Goal: Task Accomplishment & Management: Complete application form

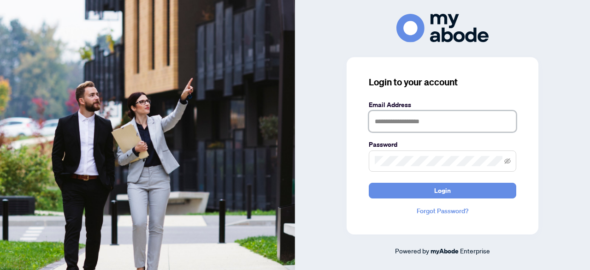
click at [399, 122] on input "text" at bounding box center [443, 121] width 148 height 21
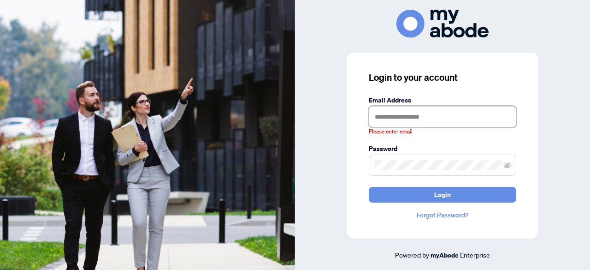
type input "**********"
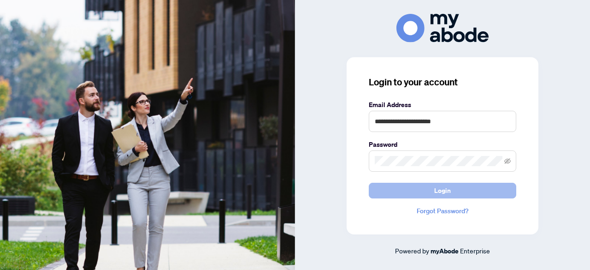
click at [421, 186] on button "Login" at bounding box center [443, 191] width 148 height 16
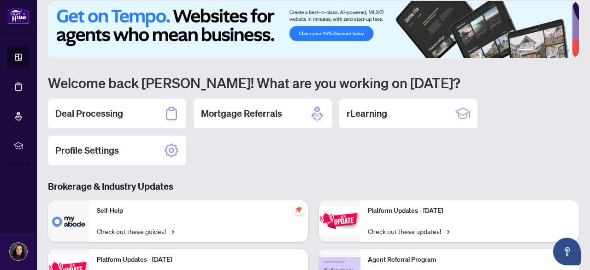
scroll to position [8, 0]
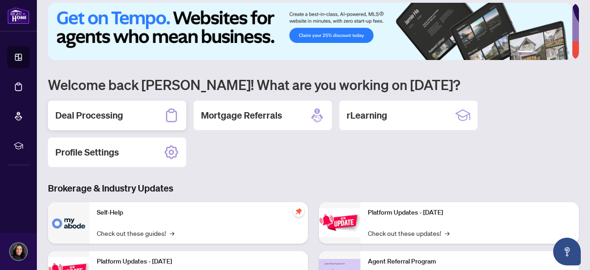
click at [103, 113] on h2 "Deal Processing" at bounding box center [89, 115] width 68 height 13
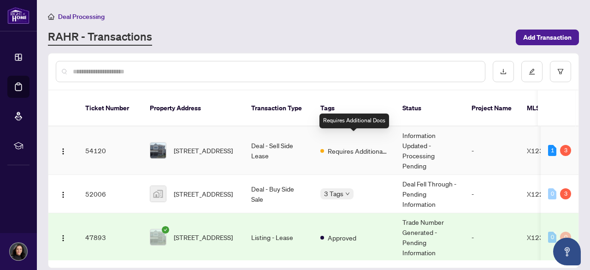
click at [350, 146] on span "Requires Additional Docs" at bounding box center [358, 151] width 60 height 10
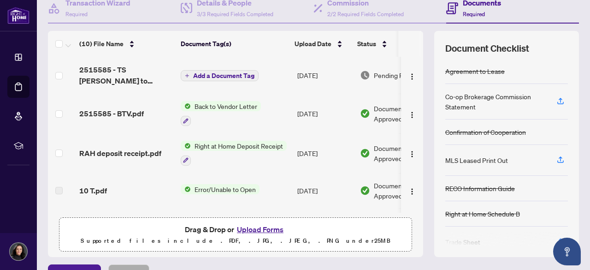
scroll to position [97, 0]
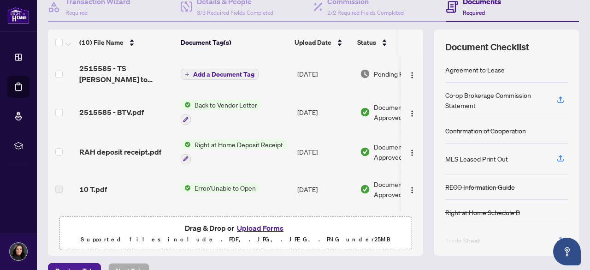
click at [227, 102] on span "Back to Vendor Letter" at bounding box center [226, 105] width 70 height 10
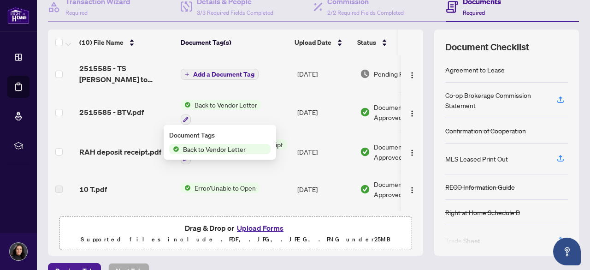
click at [231, 104] on span "Back to Vendor Letter" at bounding box center [226, 105] width 70 height 10
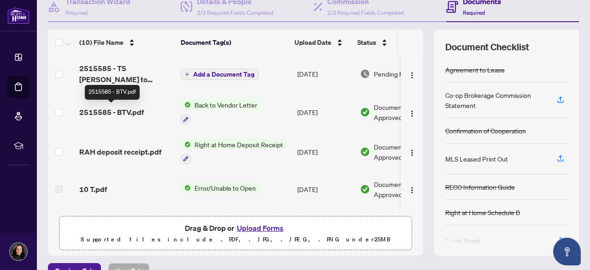
click at [120, 110] on span "2515585 - BTV.pdf" at bounding box center [111, 112] width 65 height 11
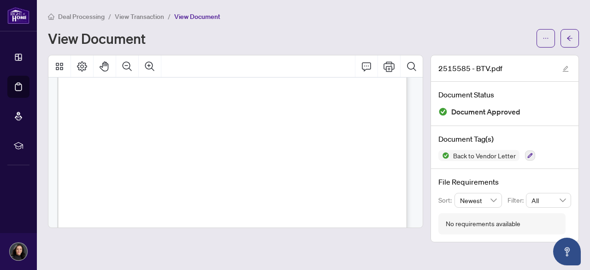
scroll to position [264, 0]
click at [411, 194] on div at bounding box center [237, 53] width 359 height 462
click at [391, 66] on icon "Print" at bounding box center [389, 66] width 11 height 11
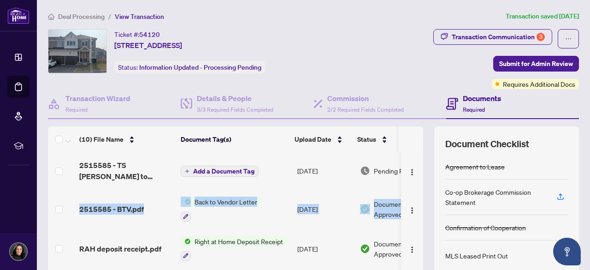
scroll to position [0, 41]
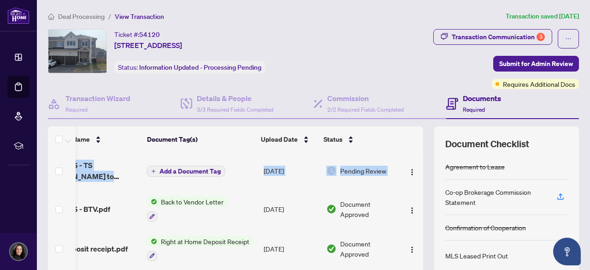
drag, startPoint x: 413, startPoint y: 184, endPoint x: 414, endPoint y: 200, distance: 15.7
click at [414, 200] on div "2515585 - TS Suhani to review.pdf Add a Document Tag Sep/26/2025 Pending Review…" at bounding box center [235, 230] width 375 height 156
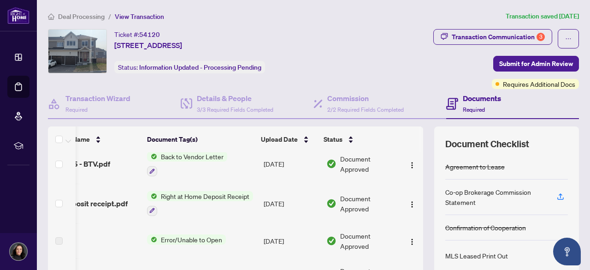
scroll to position [54, 41]
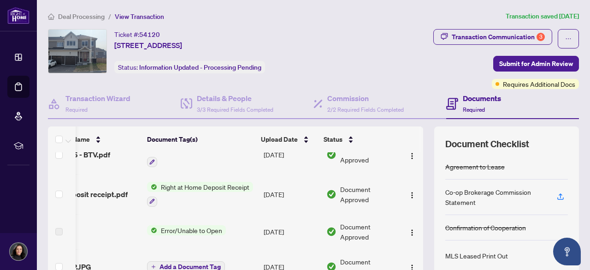
click at [406, 205] on td at bounding box center [412, 194] width 22 height 40
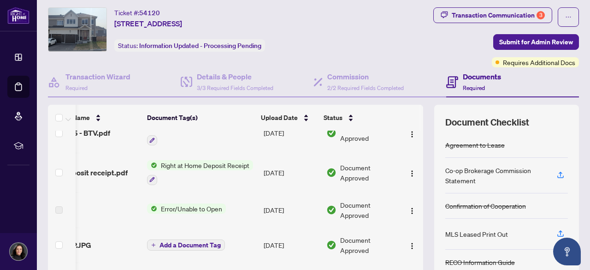
scroll to position [22, 0]
drag, startPoint x: 317, startPoint y: 265, endPoint x: 293, endPoint y: 270, distance: 24.4
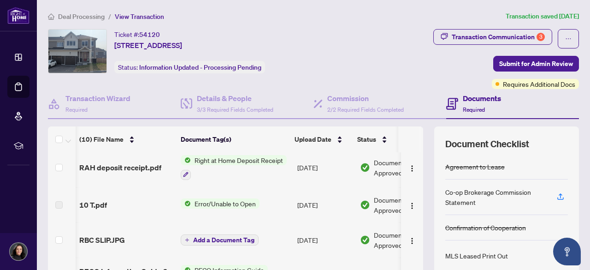
scroll to position [0, 41]
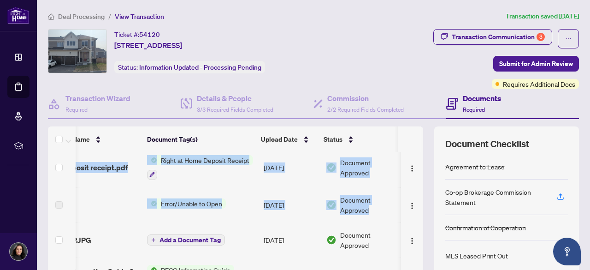
drag, startPoint x: 417, startPoint y: 208, endPoint x: 416, endPoint y: 226, distance: 18.0
click at [416, 226] on div "(10) File Name Document Tag(s) Upload Date Status 2515585 - TS Suhani to review…" at bounding box center [313, 239] width 531 height 226
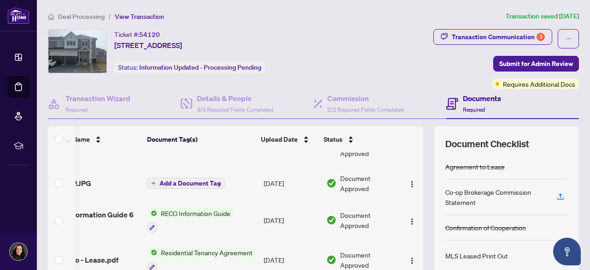
click at [278, 75] on div "Ticket #: 54120 10 Tenuto Lane, Ottawa, Ontario K1W 0S3, Canada Status: Informa…" at bounding box center [197, 59] width 303 height 60
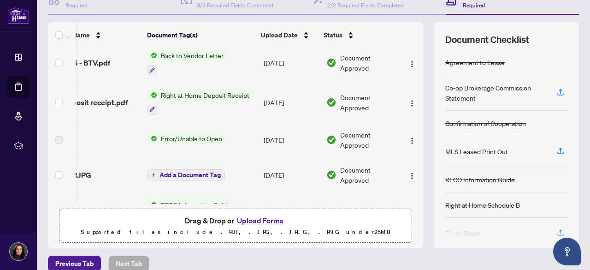
scroll to position [31, 41]
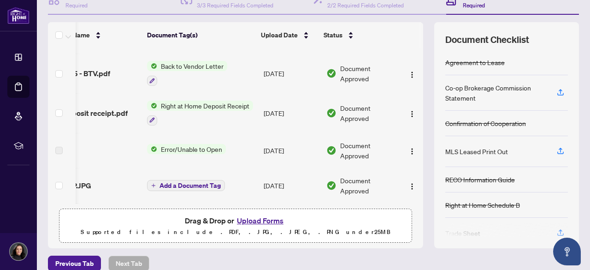
click at [413, 76] on td at bounding box center [412, 73] width 22 height 40
click at [413, 73] on td at bounding box center [412, 73] width 22 height 40
click at [413, 72] on td at bounding box center [412, 73] width 22 height 40
click at [193, 102] on span "Right at Home Deposit Receipt" at bounding box center [205, 106] width 96 height 10
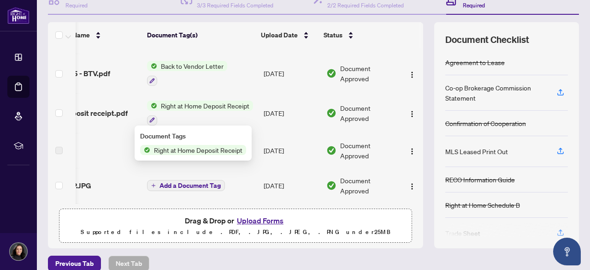
click at [198, 146] on span "Right at Home Deposit Receipt" at bounding box center [198, 150] width 96 height 10
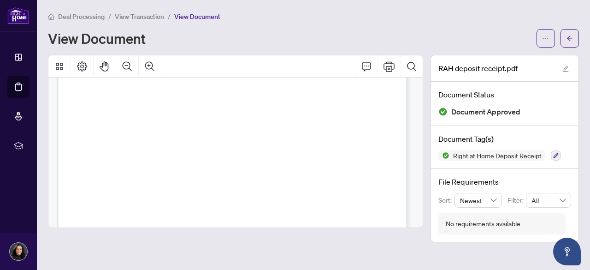
scroll to position [89, 0]
drag, startPoint x: 416, startPoint y: 130, endPoint x: 416, endPoint y: 152, distance: 22.6
click at [416, 152] on div "Right at Home Realty 895 Don Mills Rd., Suite 401 Toronto ON M3C-1W3 Receipt Se…" at bounding box center [235, 152] width 375 height 150
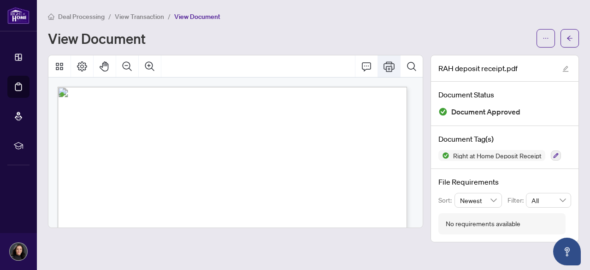
click at [389, 65] on icon "Print" at bounding box center [389, 66] width 11 height 11
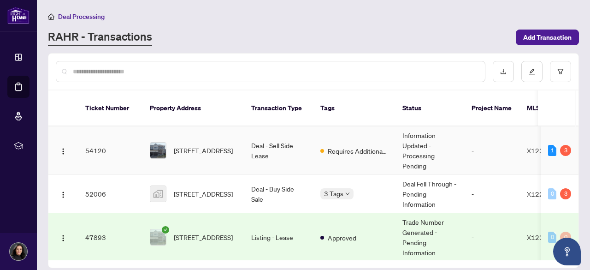
click at [312, 137] on td "Deal - Sell Side Lease" at bounding box center [278, 150] width 69 height 48
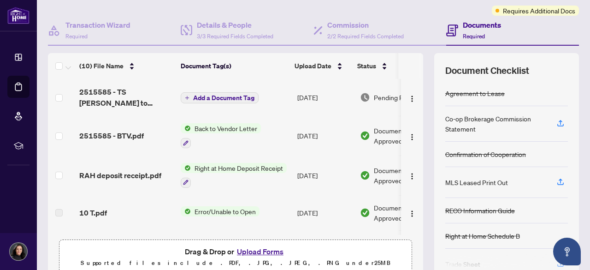
scroll to position [84, 0]
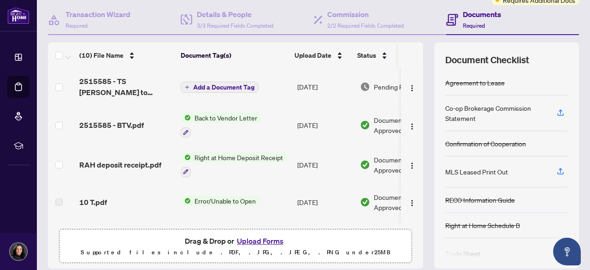
click at [225, 196] on span "Error/Unable to Open" at bounding box center [225, 201] width 69 height 10
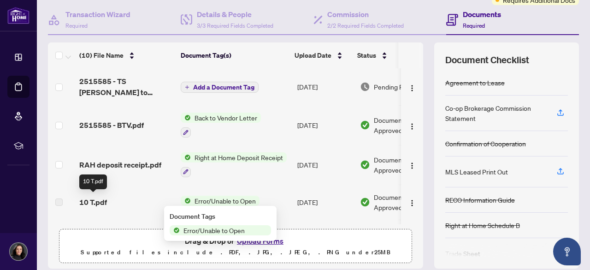
click at [97, 202] on span "10 T.pdf" at bounding box center [93, 201] width 28 height 11
click at [106, 202] on span "10 T.pdf" at bounding box center [93, 201] width 28 height 11
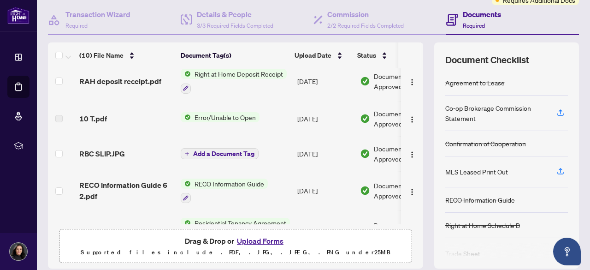
scroll to position [0, 0]
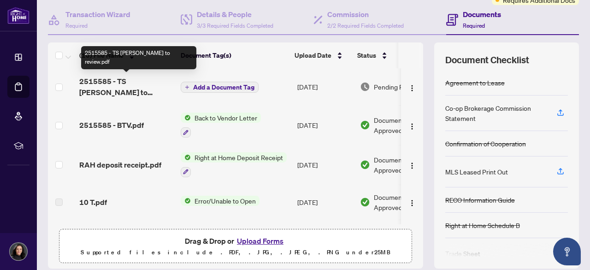
click at [126, 78] on span "2515585 - TS Suhani to review.pdf" at bounding box center [126, 87] width 94 height 22
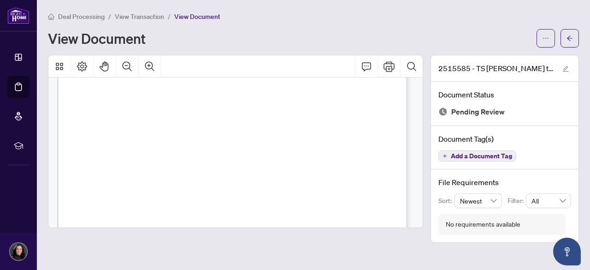
scroll to position [255, 0]
click at [414, 185] on div at bounding box center [237, 62] width 359 height 462
click at [307, 137] on div "Page 1" at bounding box center [275, 111] width 434 height 561
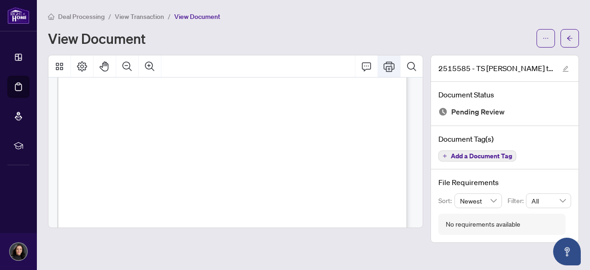
click at [392, 65] on icon "Print" at bounding box center [389, 66] width 11 height 10
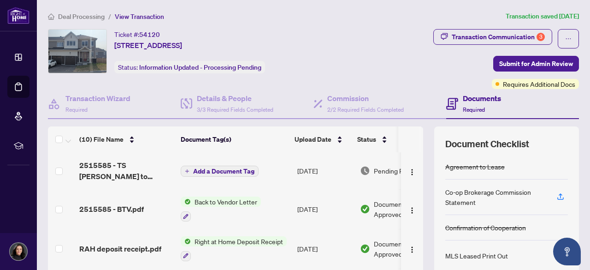
scroll to position [60, 0]
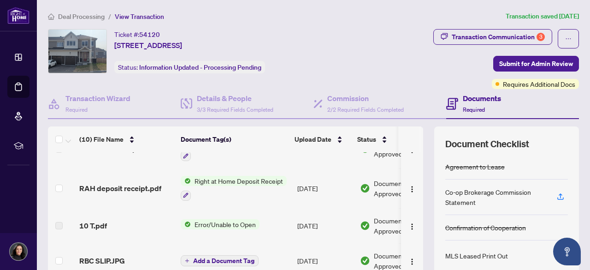
drag, startPoint x: 425, startPoint y: 231, endPoint x: 426, endPoint y: 244, distance: 13.8
click at [426, 243] on div "(10) File Name Document Tag(s) Upload Date Status 2515585 - TS Suhani to review…" at bounding box center [313, 239] width 531 height 226
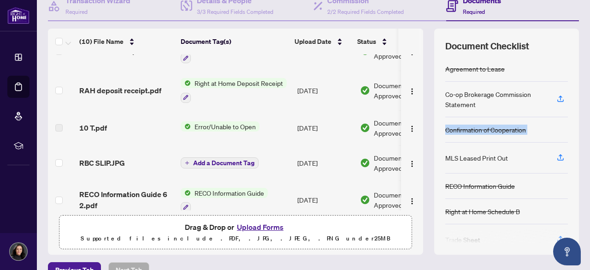
scroll to position [115, 0]
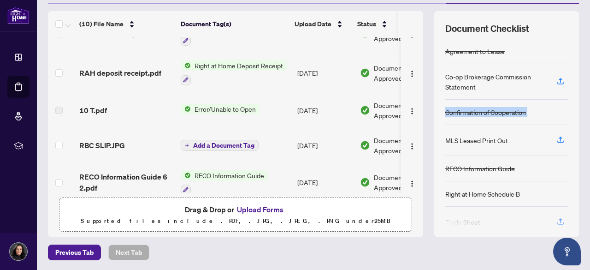
click at [250, 205] on button "Upload Forms" at bounding box center [260, 209] width 52 height 12
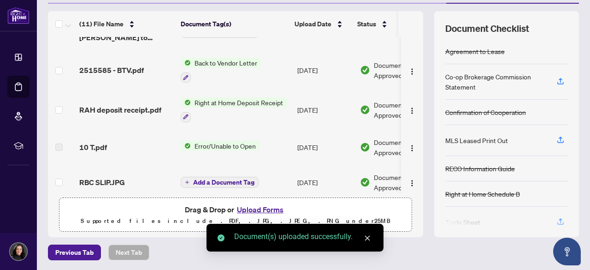
drag, startPoint x: 413, startPoint y: 95, endPoint x: 414, endPoint y: 113, distance: 18.0
click at [413, 98] on td at bounding box center [412, 110] width 22 height 40
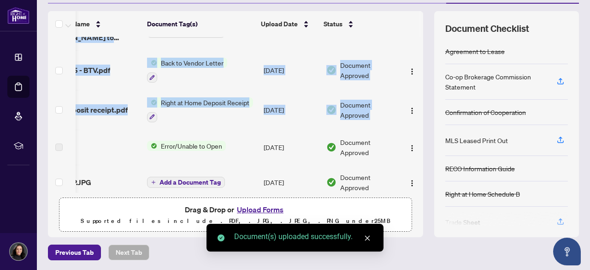
drag, startPoint x: 414, startPoint y: 113, endPoint x: 416, endPoint y: 152, distance: 39.2
click at [416, 152] on div "(11) File Name Document Tag(s) Upload Date Status 10 teuto trade sheet signed.p…" at bounding box center [313, 124] width 531 height 226
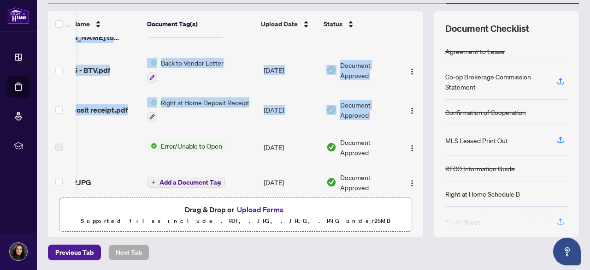
scroll to position [63, 41]
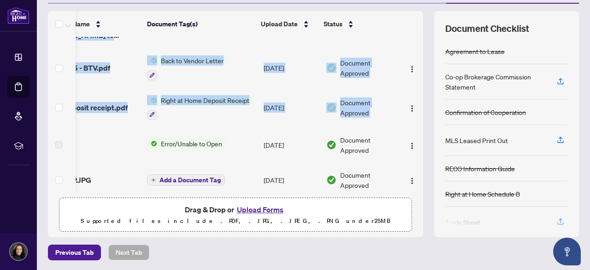
click at [419, 123] on div "(11) File Name Document Tag(s) Upload Date Status 10 teuto trade sheet signed.p…" at bounding box center [313, 124] width 531 height 226
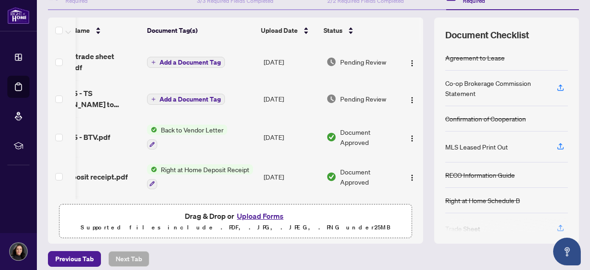
scroll to position [89, 0]
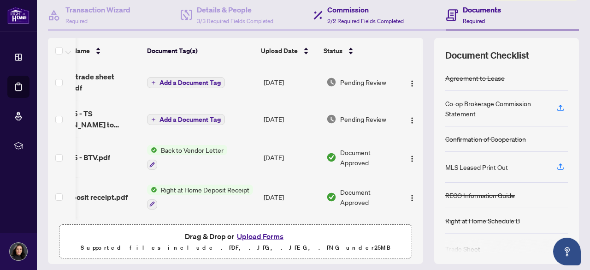
click at [414, 29] on div "Transaction Wizard Required Details & People 3/3 Required Fields Completed Comm…" at bounding box center [313, 131] width 531 height 263
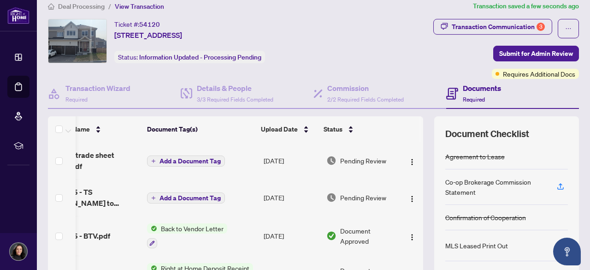
scroll to position [0, 0]
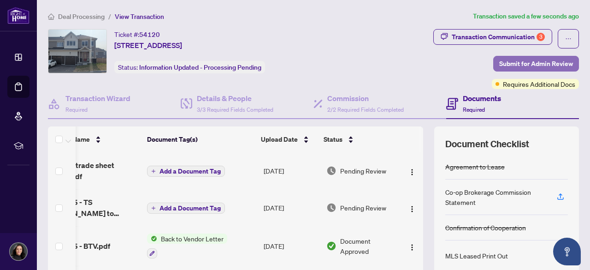
click at [521, 60] on span "Submit for Admin Review" at bounding box center [536, 63] width 74 height 15
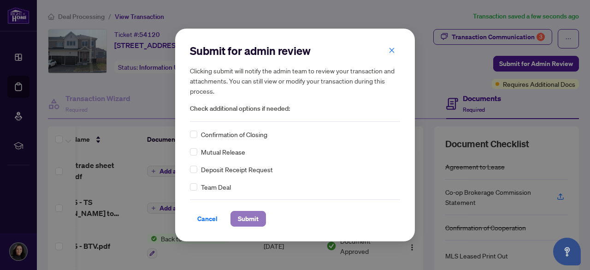
click at [246, 215] on span "Submit" at bounding box center [248, 218] width 21 height 15
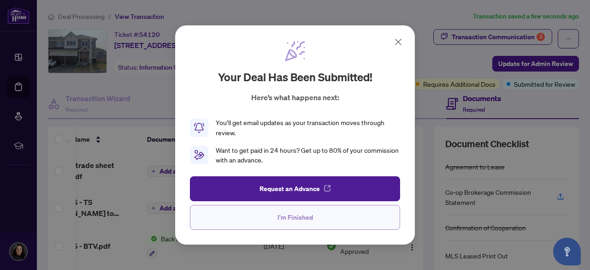
click at [299, 219] on span "I'm Finished" at bounding box center [296, 217] width 36 height 15
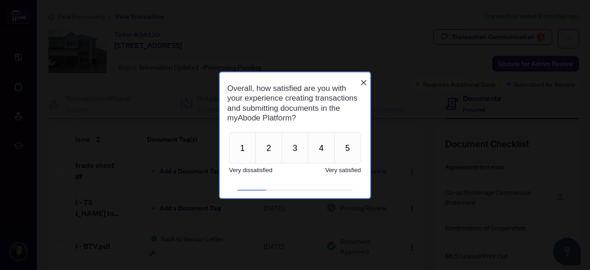
click at [362, 79] on icon "Close button" at bounding box center [363, 82] width 7 height 7
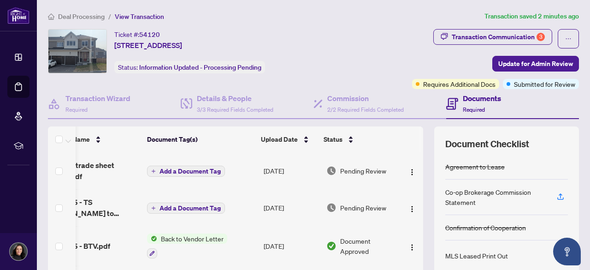
scroll to position [97, 41]
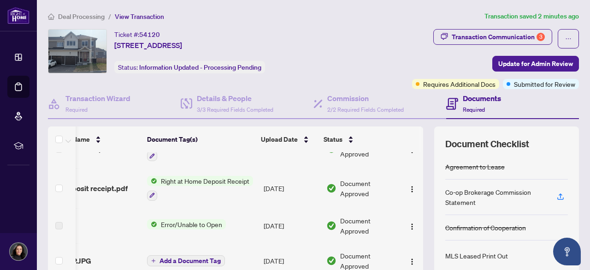
drag, startPoint x: 412, startPoint y: 212, endPoint x: 411, endPoint y: 224, distance: 11.6
click at [411, 224] on td at bounding box center [412, 225] width 22 height 35
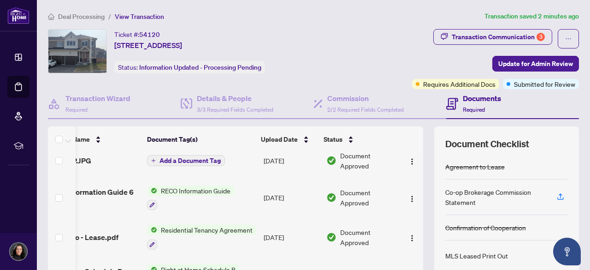
drag, startPoint x: 410, startPoint y: 249, endPoint x: 410, endPoint y: 259, distance: 10.2
click at [410, 252] on td at bounding box center [412, 237] width 22 height 40
drag, startPoint x: 413, startPoint y: 252, endPoint x: 410, endPoint y: 177, distance: 75.7
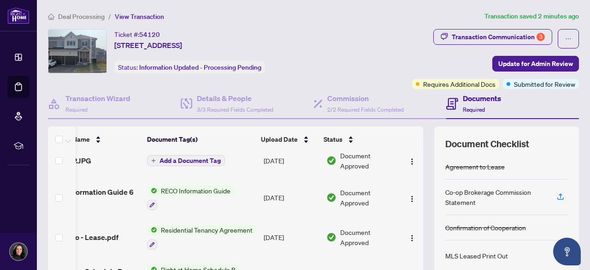
click at [415, 210] on div "10 teuto trade sheet signed.pdf Add a Document Tag Sep/28/2025 Pending Review 2…" at bounding box center [235, 230] width 375 height 156
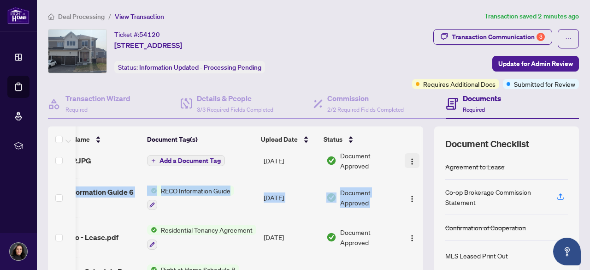
drag, startPoint x: 410, startPoint y: 177, endPoint x: 406, endPoint y: 162, distance: 15.2
click at [406, 162] on tbody "10 teuto trade sheet signed.pdf Add a Document Tag Sep/28/2025 Pending Review 2…" at bounding box center [218, 165] width 409 height 420
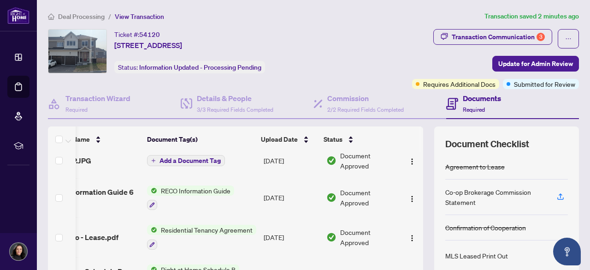
click at [351, 54] on div "Transaction Communication 3 Update for Admin Review Requires Additional Docs Su…" at bounding box center [460, 59] width 239 height 60
